Goal: Task Accomplishment & Management: Use online tool/utility

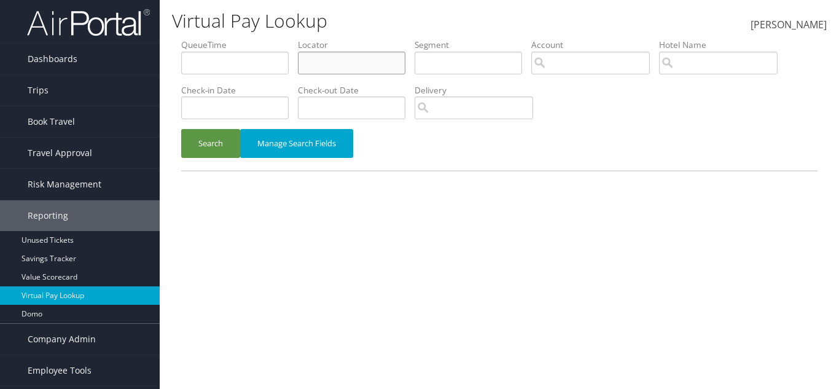
click at [368, 61] on input "text" at bounding box center [351, 63] width 107 height 23
type input "hcjsmo"
click at [225, 150] on button "Search" at bounding box center [210, 143] width 59 height 29
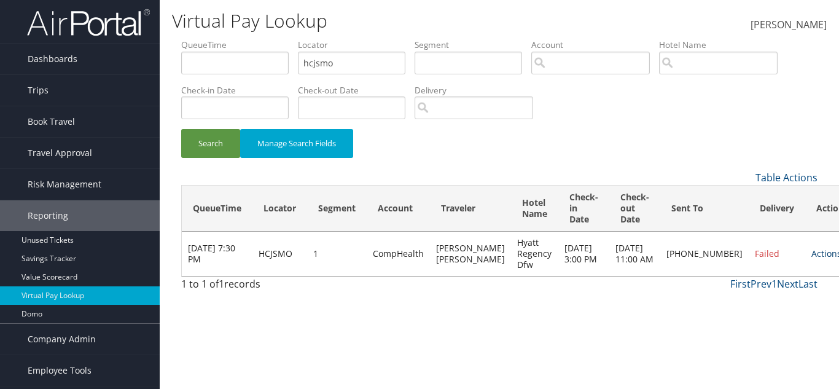
click at [811, 257] on link "Actions" at bounding box center [826, 254] width 30 height 12
click at [746, 276] on link "Resend" at bounding box center [751, 276] width 94 height 21
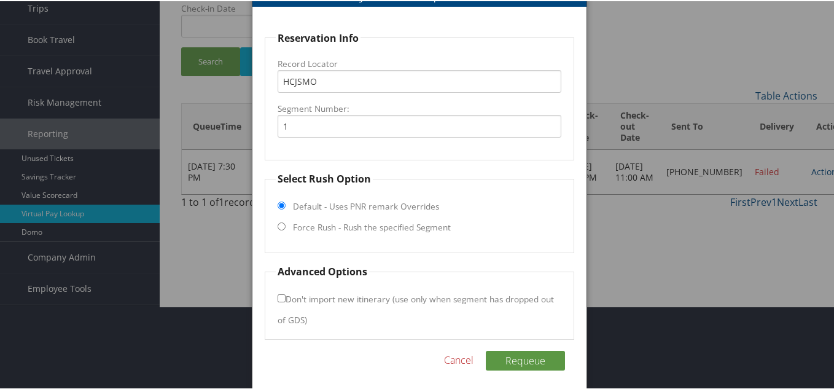
scroll to position [84, 0]
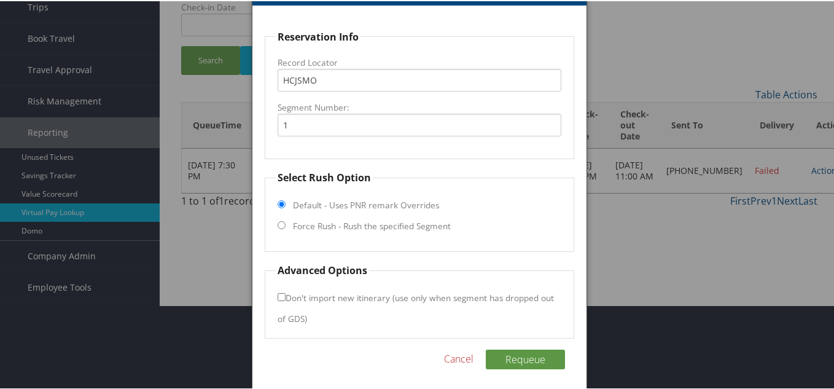
click at [281, 224] on input "Force Rush - Rush the specified Segment" at bounding box center [282, 224] width 8 height 8
radio input "true"
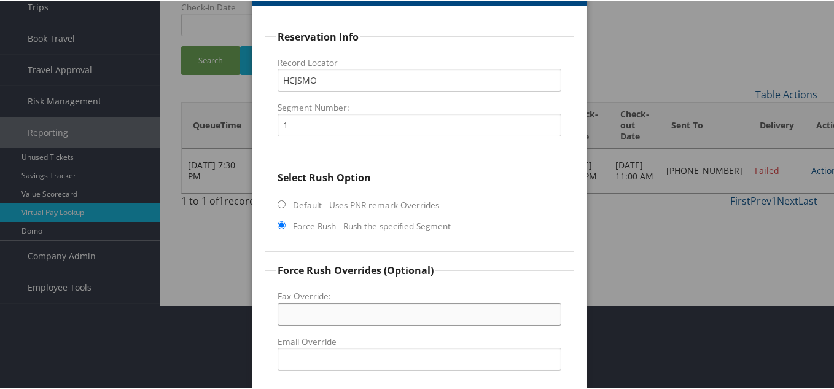
click at [320, 313] on input "Fax Override:" at bounding box center [420, 313] width 284 height 23
paste input "[PHONE_NUMBER]"
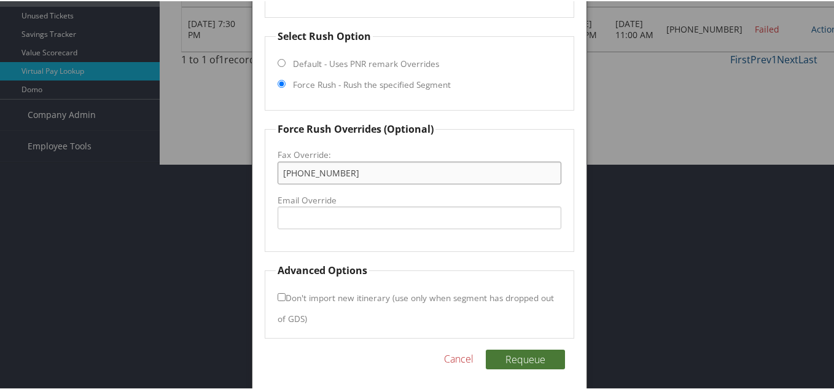
type input "[PHONE_NUMBER]"
click at [528, 362] on button "Requeue" at bounding box center [525, 358] width 79 height 20
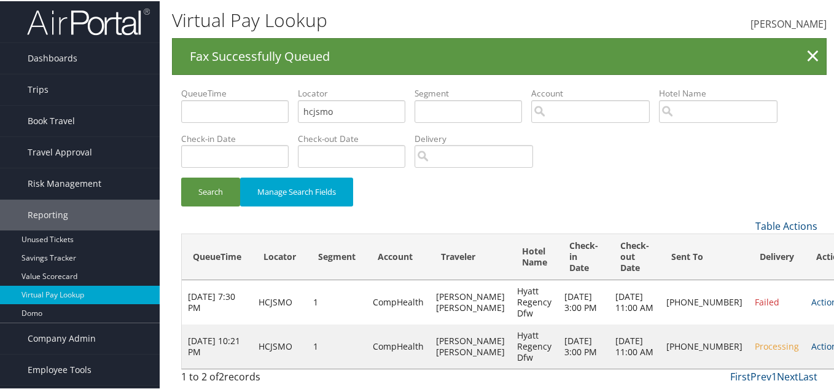
scroll to position [22, 0]
click at [755, 341] on span "Processing" at bounding box center [777, 345] width 44 height 12
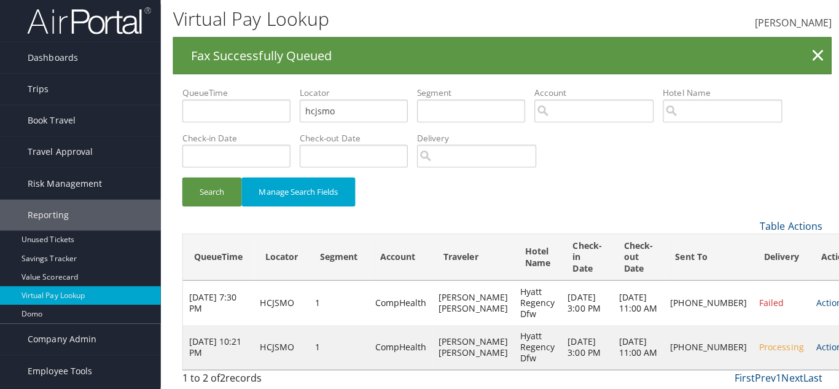
scroll to position [0, 0]
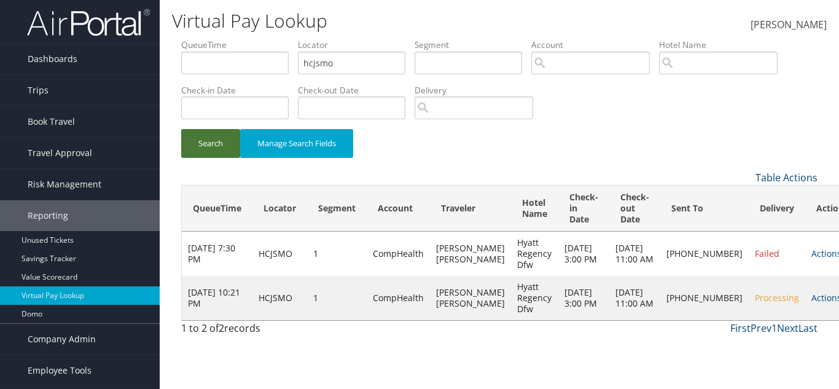
click at [209, 148] on button "Search" at bounding box center [210, 143] width 59 height 29
click at [189, 149] on button "Search" at bounding box center [210, 143] width 59 height 29
click at [213, 147] on button "Search" at bounding box center [210, 143] width 59 height 29
